Goal: Information Seeking & Learning: Stay updated

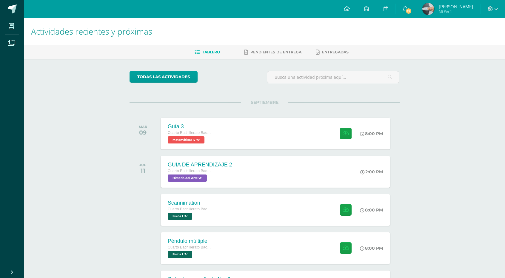
click at [318, 115] on div "SEPTIEMBRE [DATE] Guía 3 Cuarto Bachillerato Bachillerato en CCLL con Orientaci…" at bounding box center [265, 126] width 270 height 48
click at [405, 8] on icon at bounding box center [405, 8] width 5 height 5
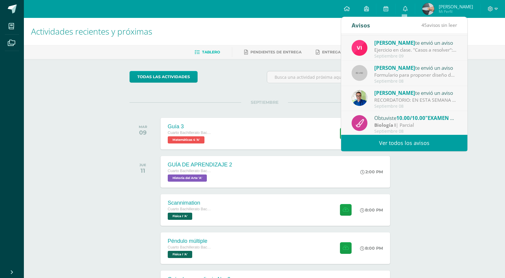
scroll to position [99, 0]
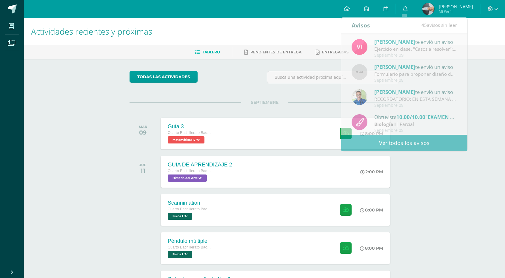
click at [421, 161] on div "Actividades recientes y próximas Tablero Pendientes de entrega Entregadas todas…" at bounding box center [264, 198] width 481 height 360
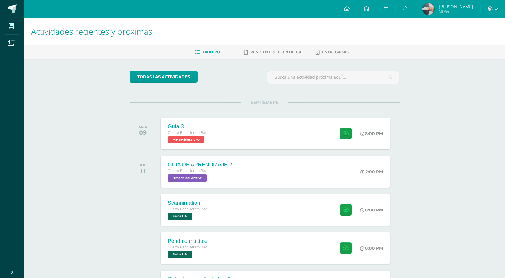
click at [189, 32] on h1 "Actividades recientes y próximas" at bounding box center [264, 31] width 467 height 27
click at [193, 24] on h1 "Actividades recientes y próximas" at bounding box center [264, 31] width 467 height 27
click at [401, 9] on link "0" at bounding box center [405, 9] width 19 height 18
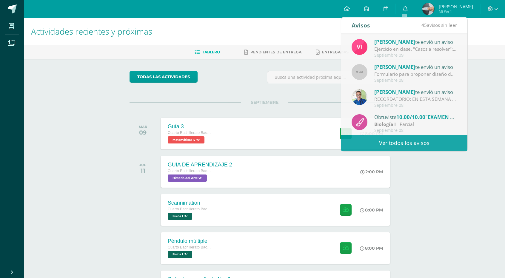
click at [445, 178] on div "Actividades recientes y próximas Tablero Pendientes de entrega Entregadas todas…" at bounding box center [264, 198] width 481 height 360
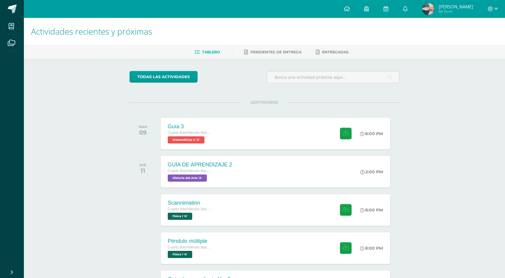
click at [412, 176] on div "Actividades recientes y próximas Tablero Pendientes de entrega Entregadas todas…" at bounding box center [264, 198] width 481 height 360
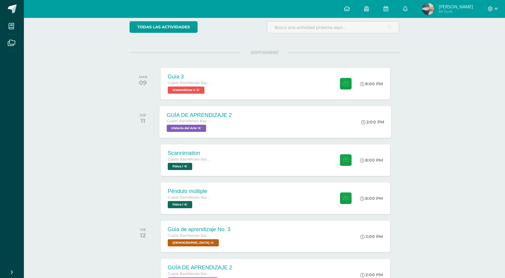
scroll to position [50, 0]
click at [259, 158] on div "Scannimation Cuarto Bachillerato Bachillerato en CCLL con Orientación en Diseño…" at bounding box center [275, 160] width 232 height 32
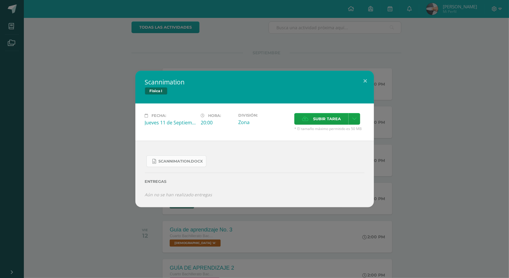
click at [190, 163] on span "Scannimation.docx" at bounding box center [181, 161] width 44 height 5
click at [368, 77] on button at bounding box center [365, 81] width 17 height 20
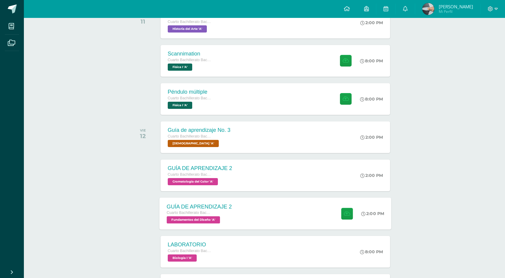
scroll to position [0, 0]
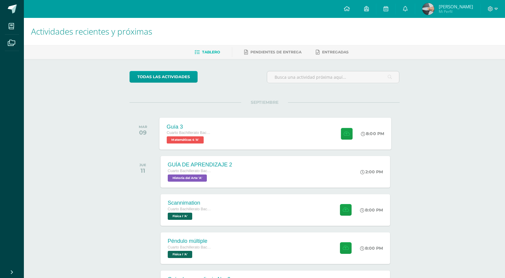
click at [241, 127] on div "Guía 3 Cuarto Bachillerato Bachillerato en CCLL con Orientación en Diseño Gráfi…" at bounding box center [275, 134] width 232 height 32
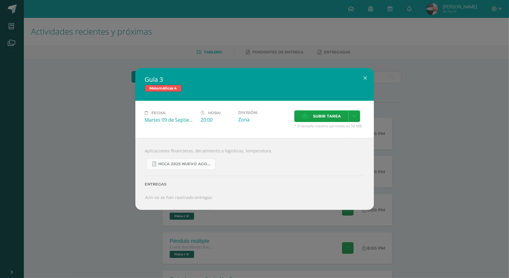
click at [194, 166] on span "HCCA 2025 nuevo agosto 4ta matemáticas.pdf" at bounding box center [186, 164] width 54 height 5
click at [356, 54] on div "Guía 3 Matemáticas 4 Fecha: [DATE] Hora: 20:00 División: Zona Cancelar" at bounding box center [254, 139] width 509 height 278
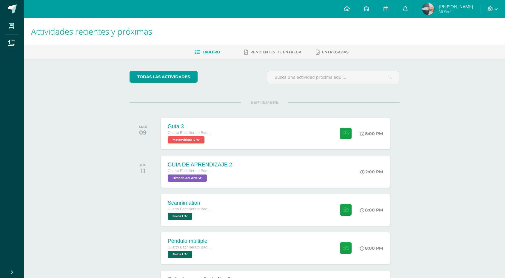
click at [405, 10] on icon at bounding box center [405, 8] width 5 height 5
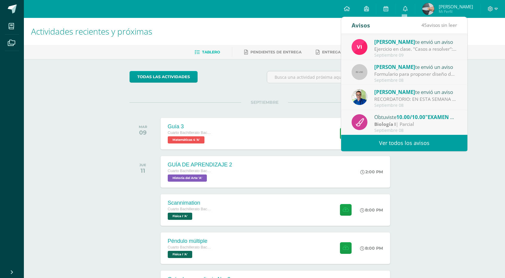
click at [410, 144] on link "Ver todos los avisos" at bounding box center [404, 143] width 126 height 16
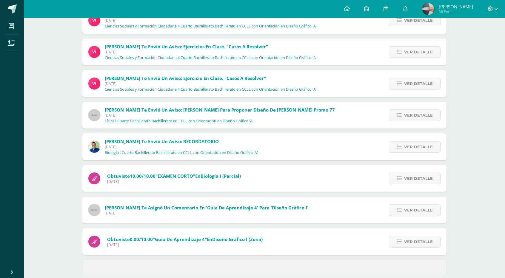
scroll to position [149, 0]
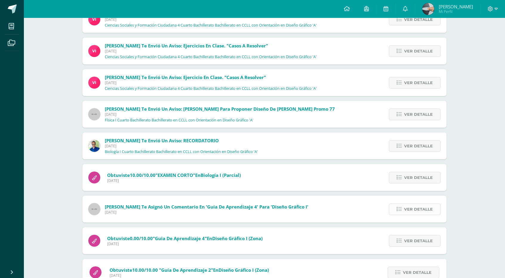
click at [398, 209] on icon at bounding box center [399, 209] width 5 height 5
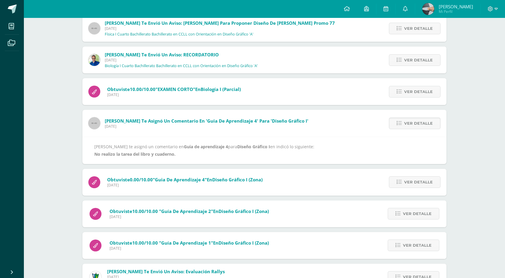
scroll to position [249, 0]
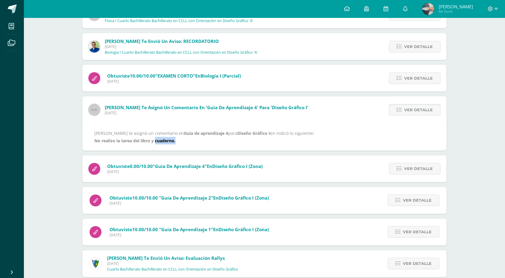
drag, startPoint x: 156, startPoint y: 141, endPoint x: 178, endPoint y: 142, distance: 22.7
click at [178, 142] on div "Luis Orozco te asignó un comentario en Guia de aprendizaje 4 para Diseño Gráfic…" at bounding box center [264, 137] width 340 height 15
click at [194, 132] on b "Guia de aprendizaje 4" at bounding box center [206, 133] width 44 height 6
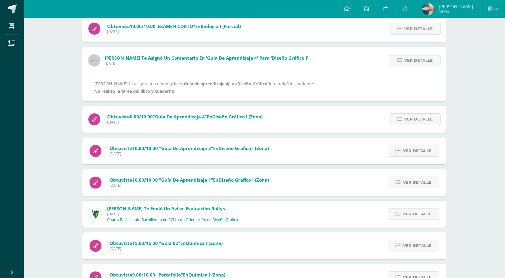
scroll to position [298, 0]
click at [411, 122] on span "Ver detalle" at bounding box center [418, 118] width 29 height 11
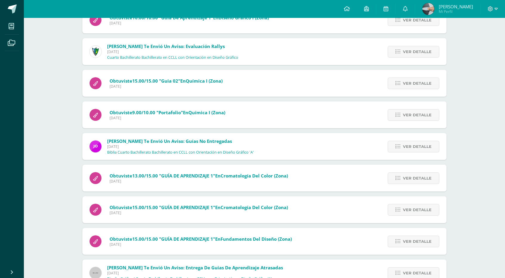
scroll to position [448, 0]
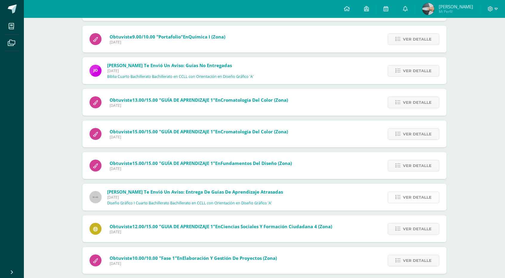
click at [402, 199] on link "Ver detalle" at bounding box center [414, 198] width 52 height 12
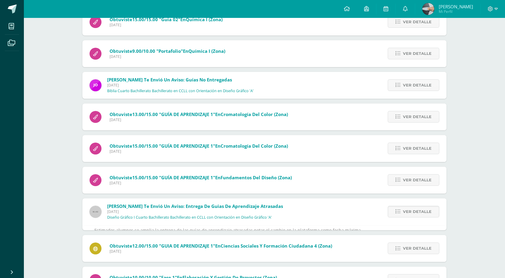
scroll to position [446, 0]
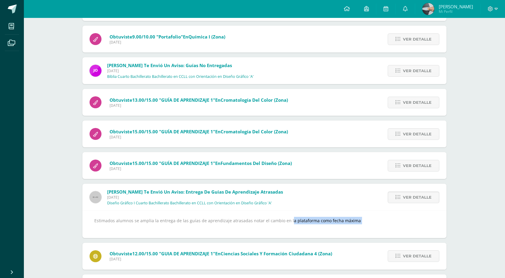
drag, startPoint x: 278, startPoint y: 222, endPoint x: 300, endPoint y: 224, distance: 21.5
click at [300, 224] on div "Estimados alumnos se amplia la entrega de las guías de aprendizaje atrasadas no…" at bounding box center [264, 224] width 340 height 15
click at [293, 223] on div "Estimados alumnos se amplia la entrega de las guías de aprendizaje atrasadas no…" at bounding box center [264, 224] width 340 height 15
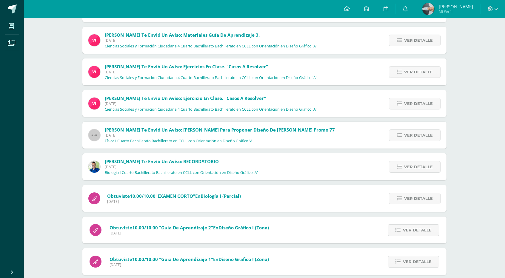
scroll to position [0, 0]
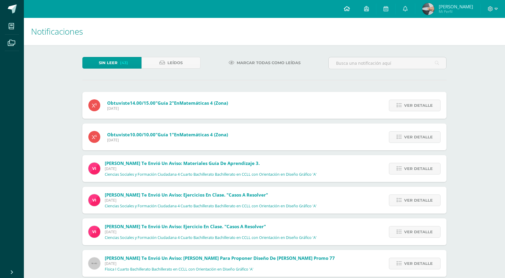
click at [349, 12] on link at bounding box center [347, 9] width 20 height 18
